Goal: Information Seeking & Learning: Learn about a topic

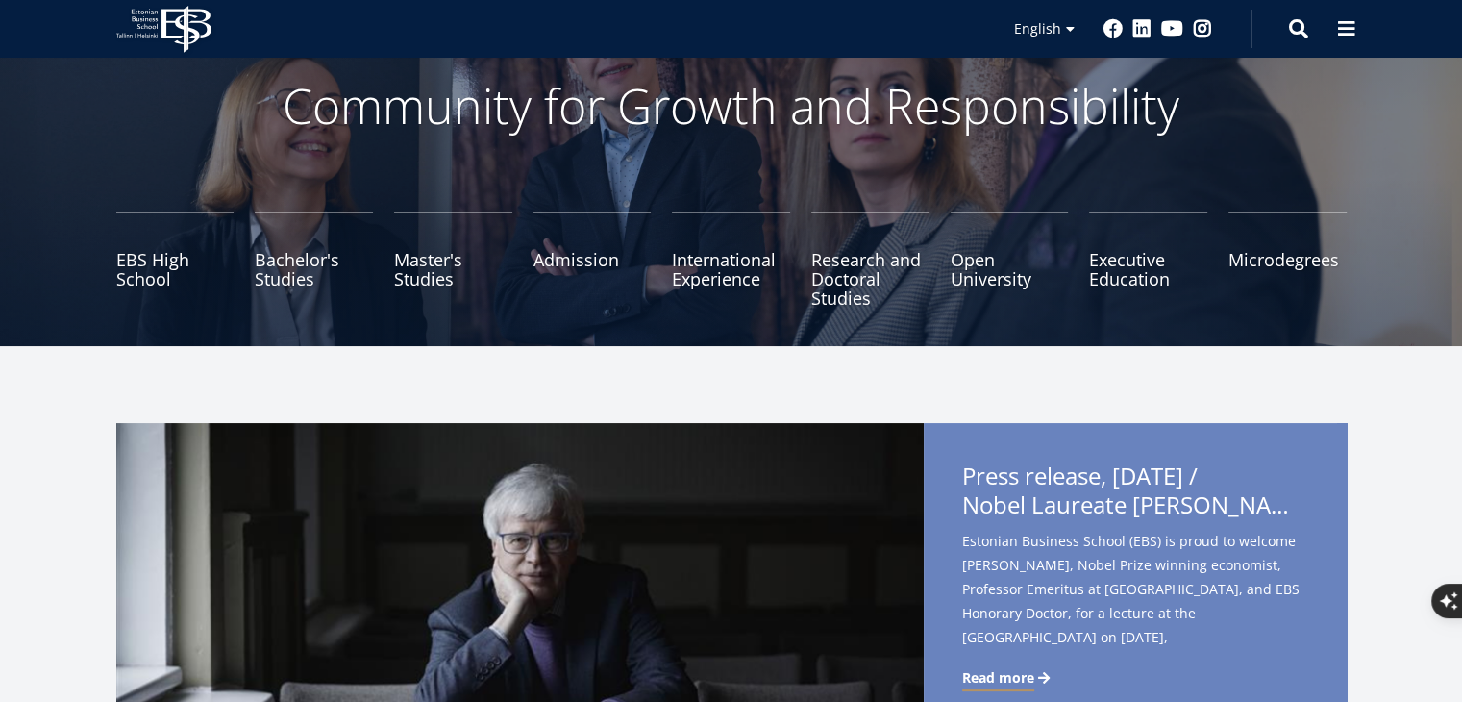
scroll to position [37, 0]
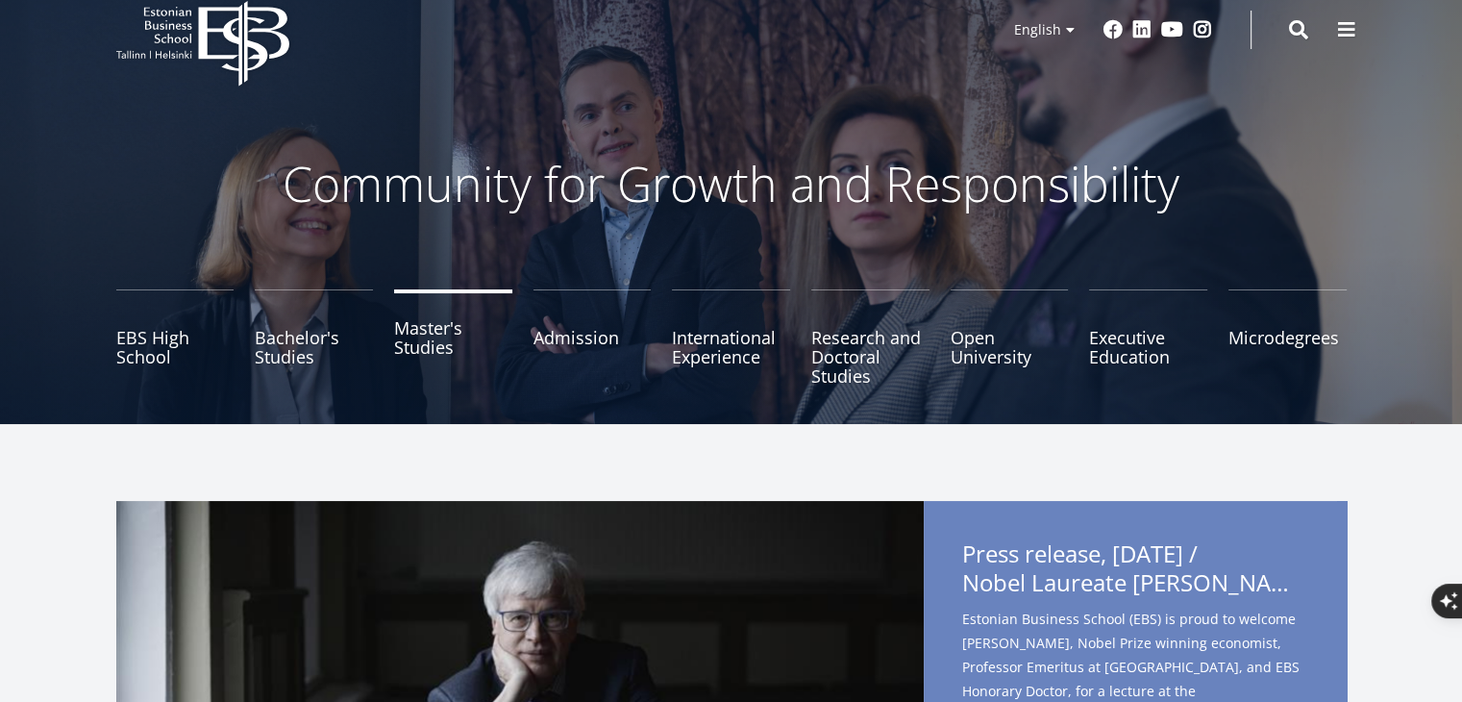
click at [421, 341] on link "Master's Studies" at bounding box center [453, 337] width 118 height 96
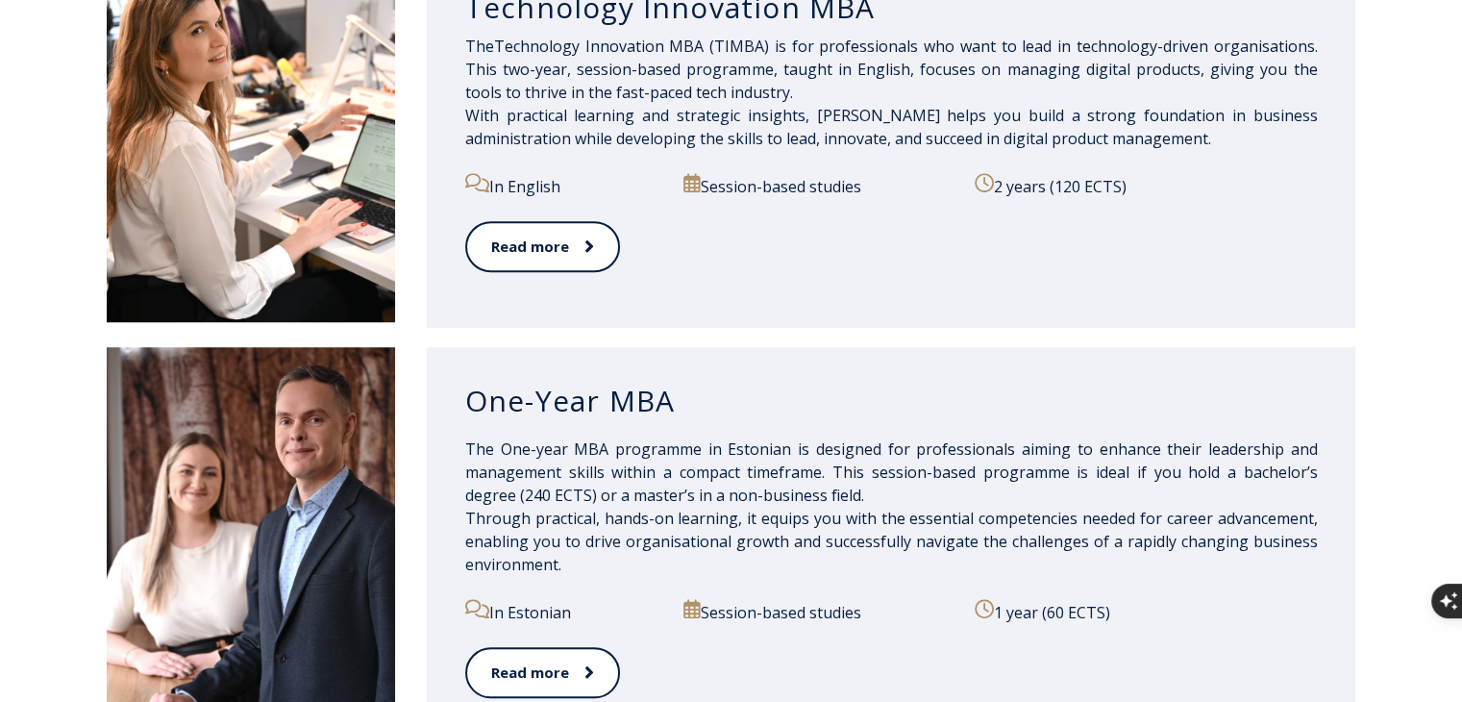
scroll to position [1154, 0]
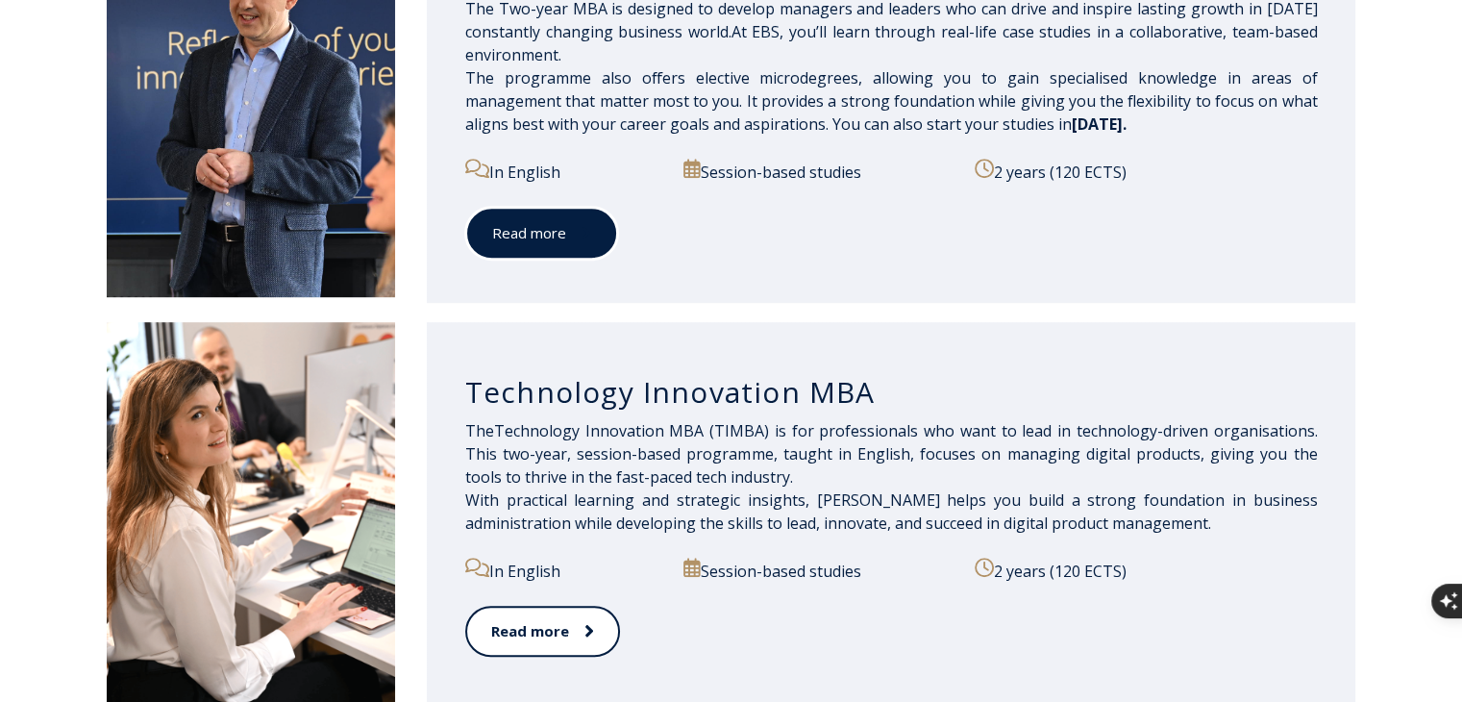
click at [558, 249] on link "Read more" at bounding box center [541, 233] width 153 height 53
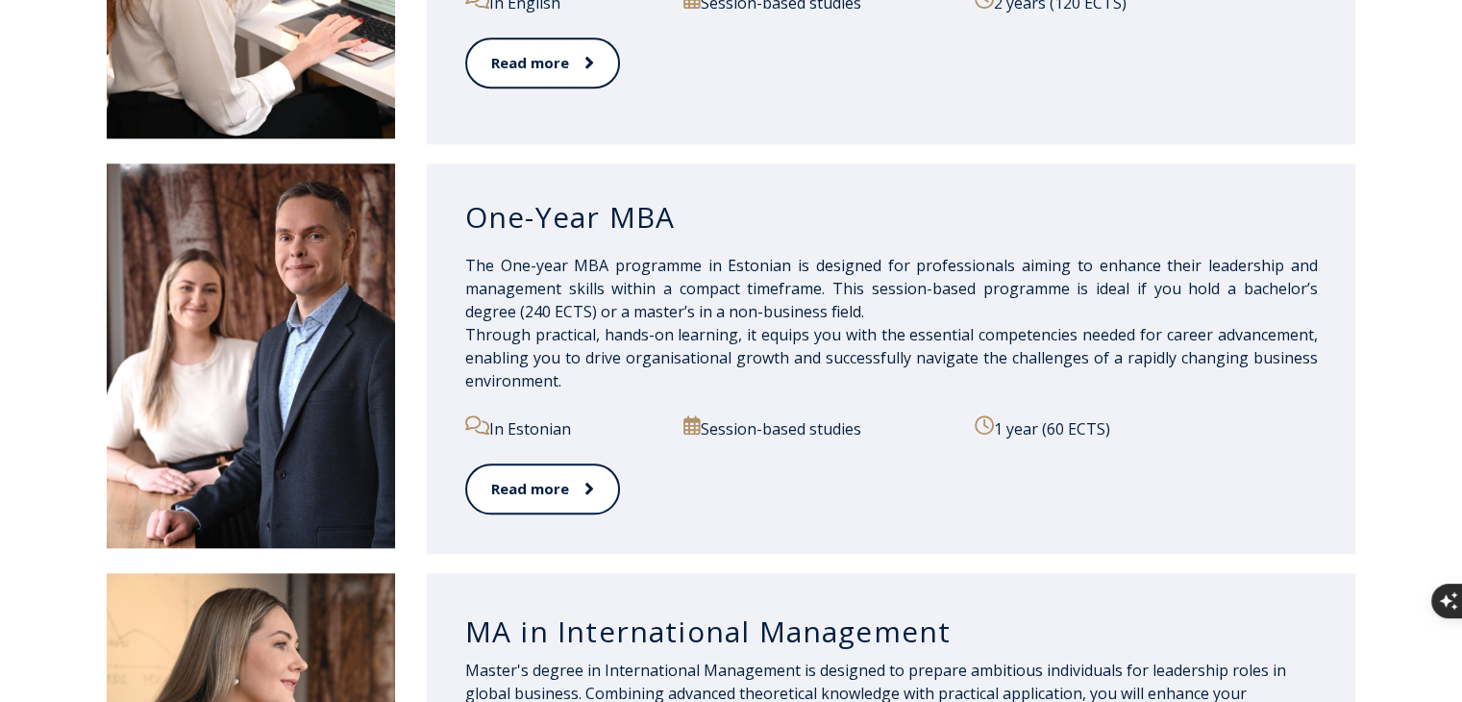
scroll to position [1731, 0]
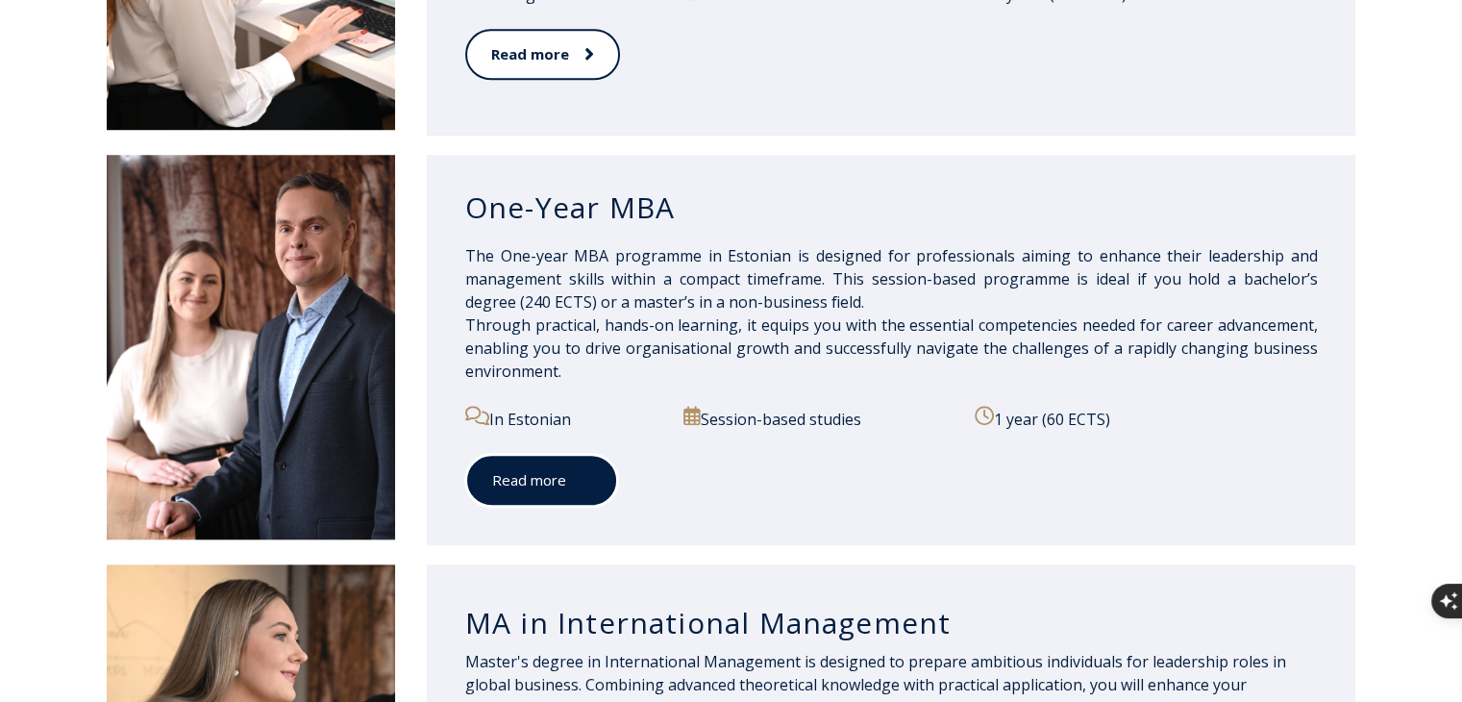
click at [566, 499] on link "Read more" at bounding box center [541, 480] width 153 height 53
